Goal: Task Accomplishment & Management: Manage account settings

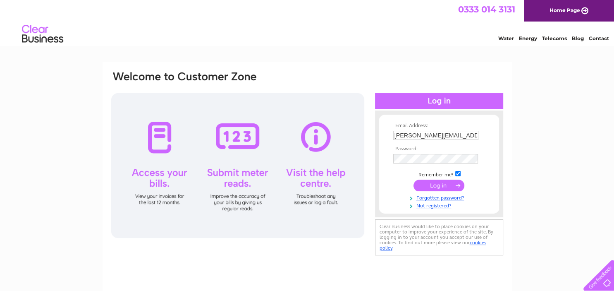
click at [444, 183] on input "submit" at bounding box center [438, 185] width 51 height 12
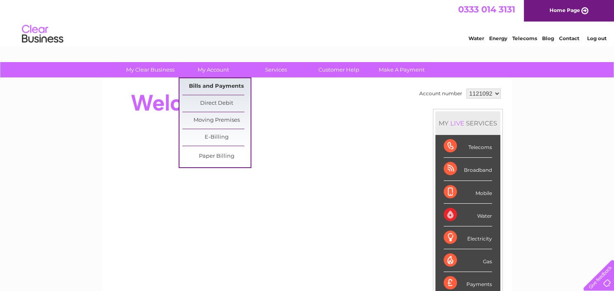
click at [216, 85] on link "Bills and Payments" at bounding box center [216, 86] width 68 height 17
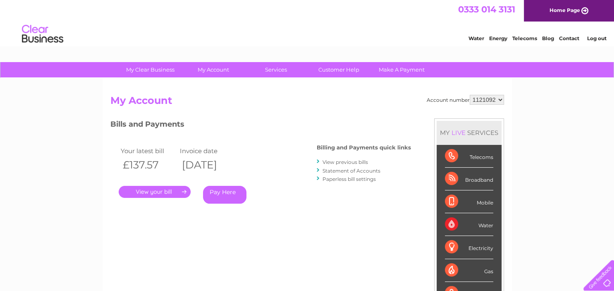
click at [160, 192] on link "." at bounding box center [155, 192] width 72 height 12
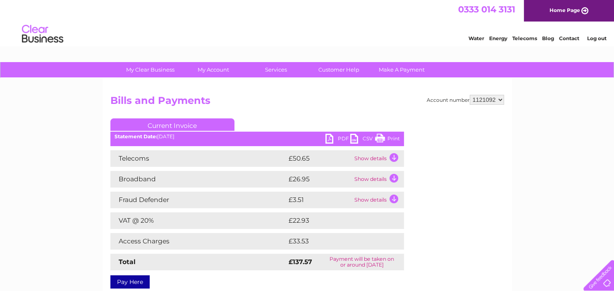
click at [393, 156] on td "Show details" at bounding box center [378, 158] width 52 height 17
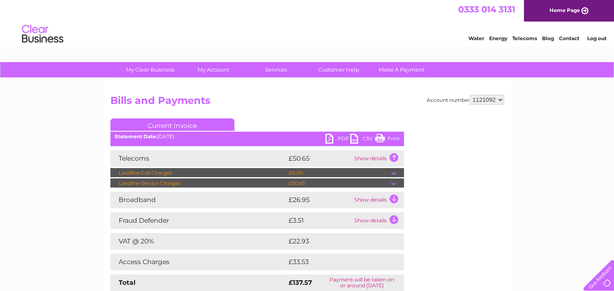
click at [394, 181] on td at bounding box center [397, 183] width 13 height 10
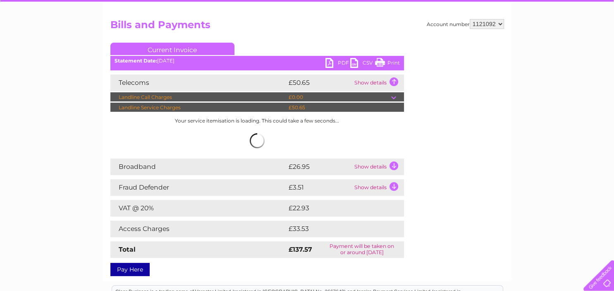
scroll to position [87, 0]
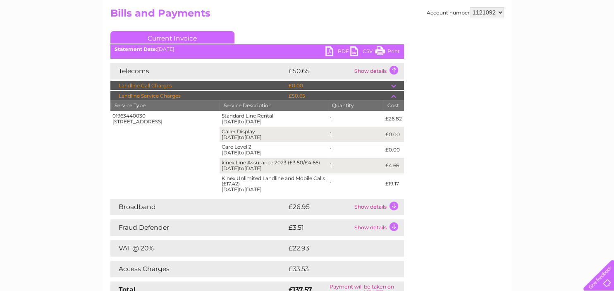
click at [392, 94] on td at bounding box center [397, 96] width 13 height 10
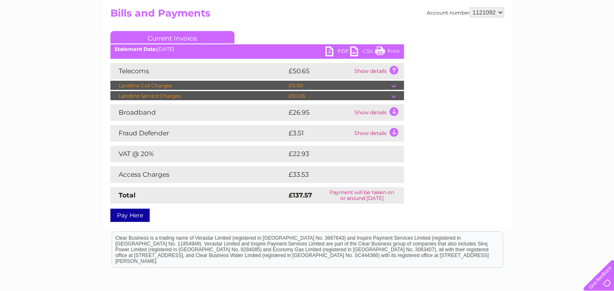
click at [393, 110] on td "Show details" at bounding box center [378, 112] width 52 height 17
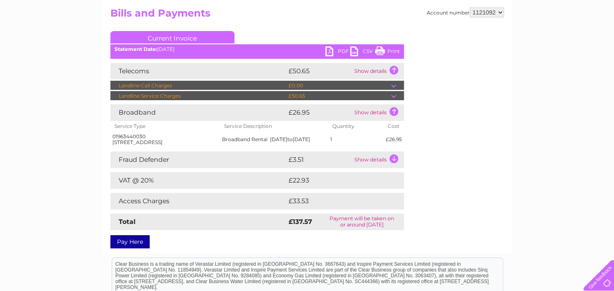
click at [393, 110] on td "Show details" at bounding box center [378, 112] width 52 height 17
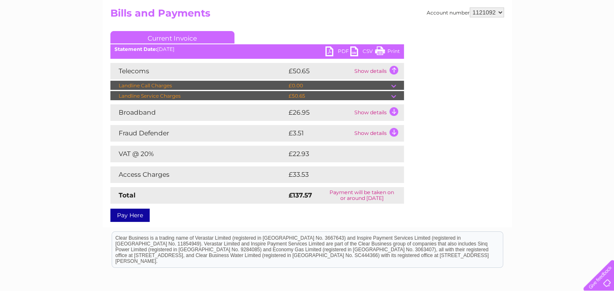
click at [332, 52] on link "PDF" at bounding box center [337, 52] width 25 height 12
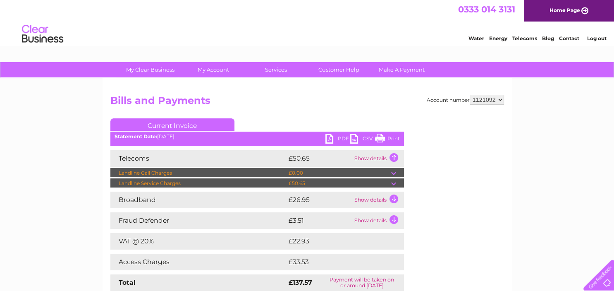
scroll to position [0, 0]
click at [567, 36] on li "Contact" at bounding box center [569, 37] width 20 height 8
